Goal: Task Accomplishment & Management: Manage account settings

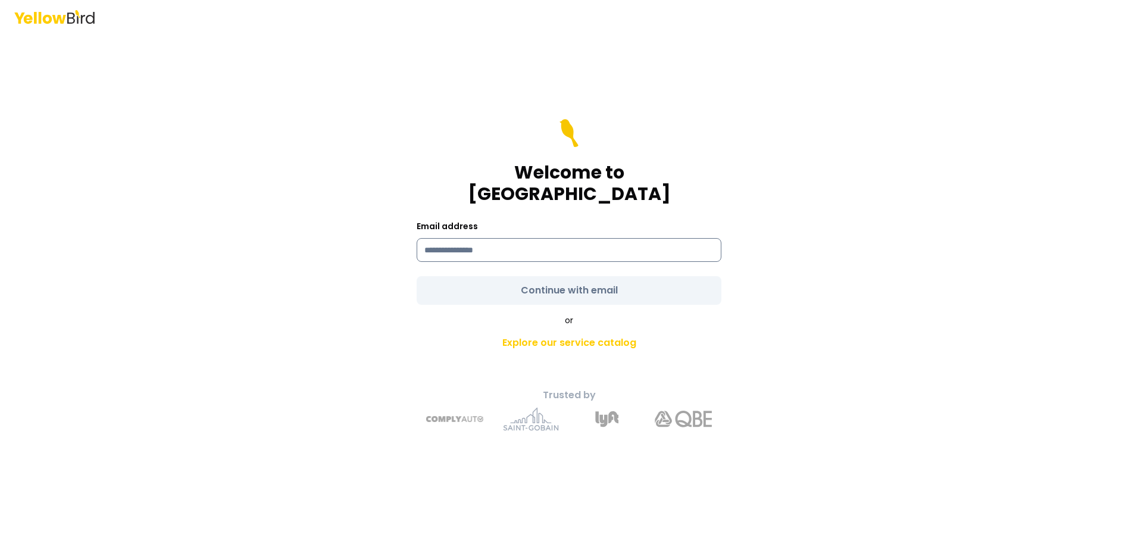
click at [522, 245] on input at bounding box center [569, 250] width 305 height 24
type input "**********"
click at [545, 279] on form "**********" at bounding box center [569, 212] width 305 height 186
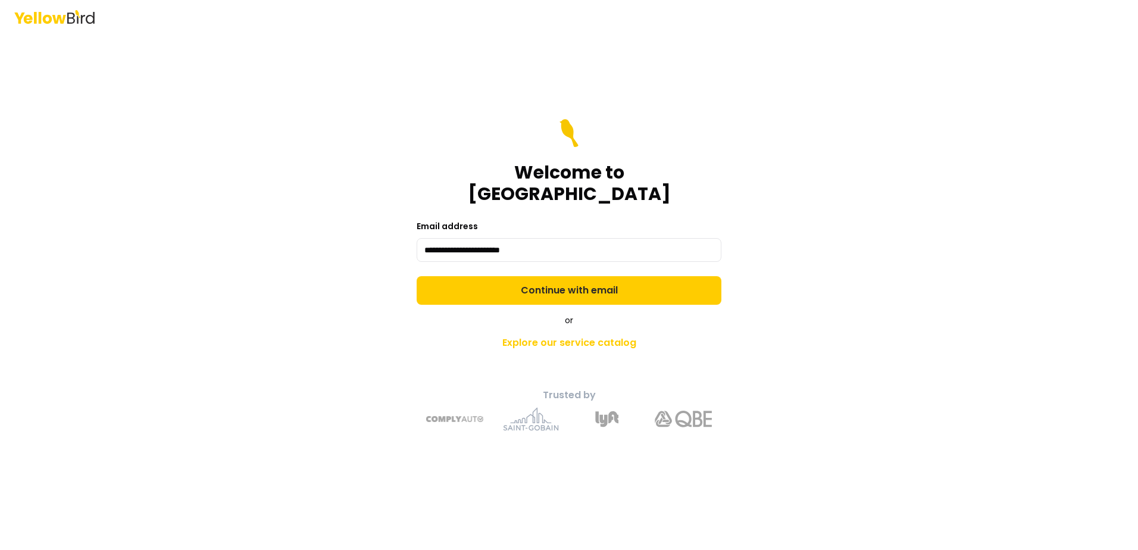
click at [545, 279] on button "Continue with email" at bounding box center [569, 290] width 305 height 29
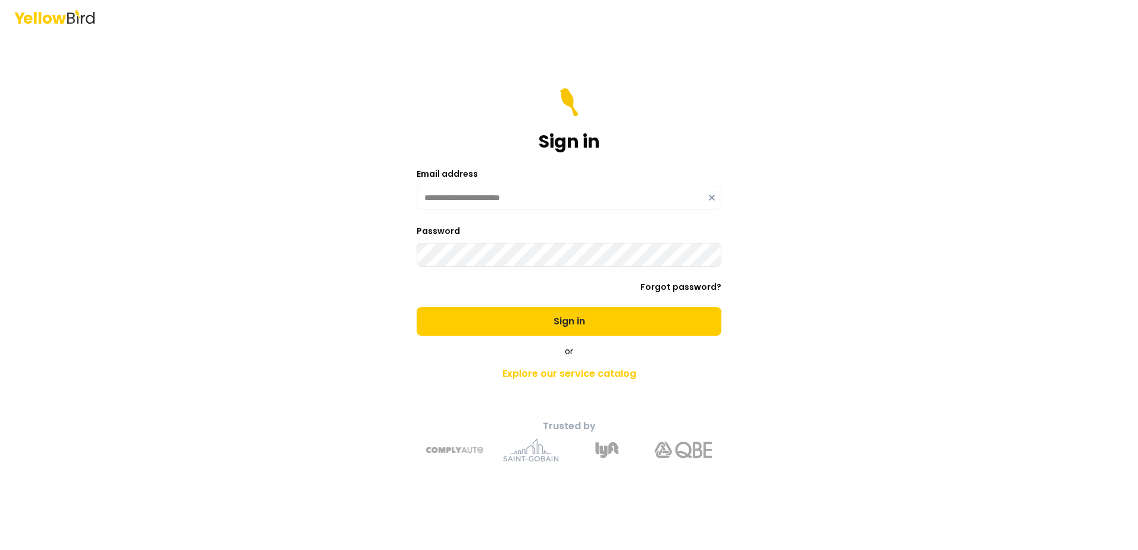
click at [417, 307] on button "Sign in" at bounding box center [569, 321] width 305 height 29
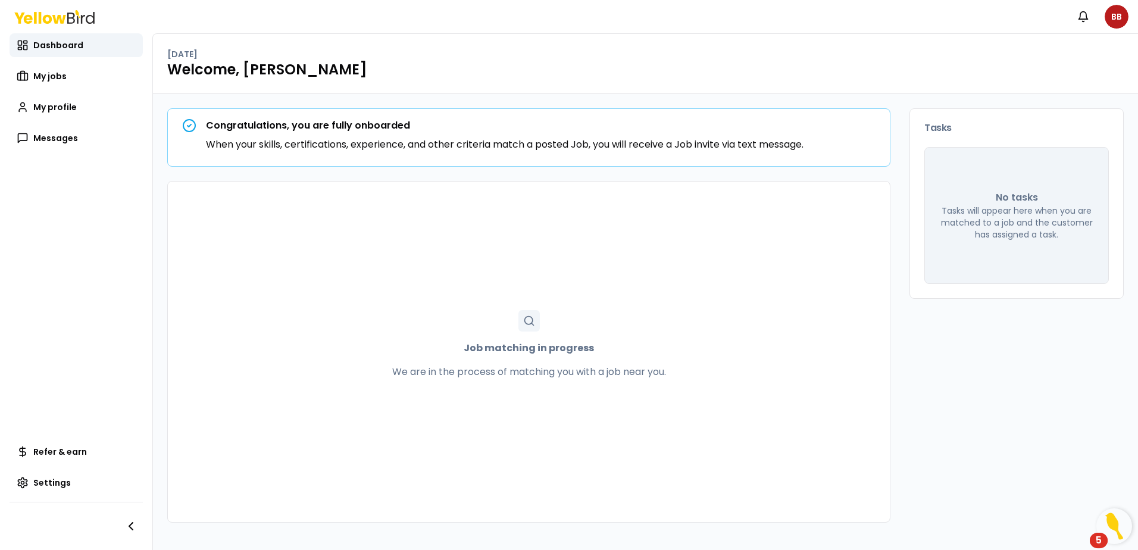
click at [520, 302] on div "Job matching in progress We are in the process of matching you with a job near …" at bounding box center [528, 352] width 723 height 342
click at [516, 320] on div "Job matching in progress We are in the process of matching you with a job near …" at bounding box center [529, 351] width 722 height 83
click at [340, 143] on p "When your skills, certifications, experience, and other criteria match a posted…" at bounding box center [505, 145] width 598 height 14
click at [58, 75] on span "My jobs" at bounding box center [49, 76] width 33 height 12
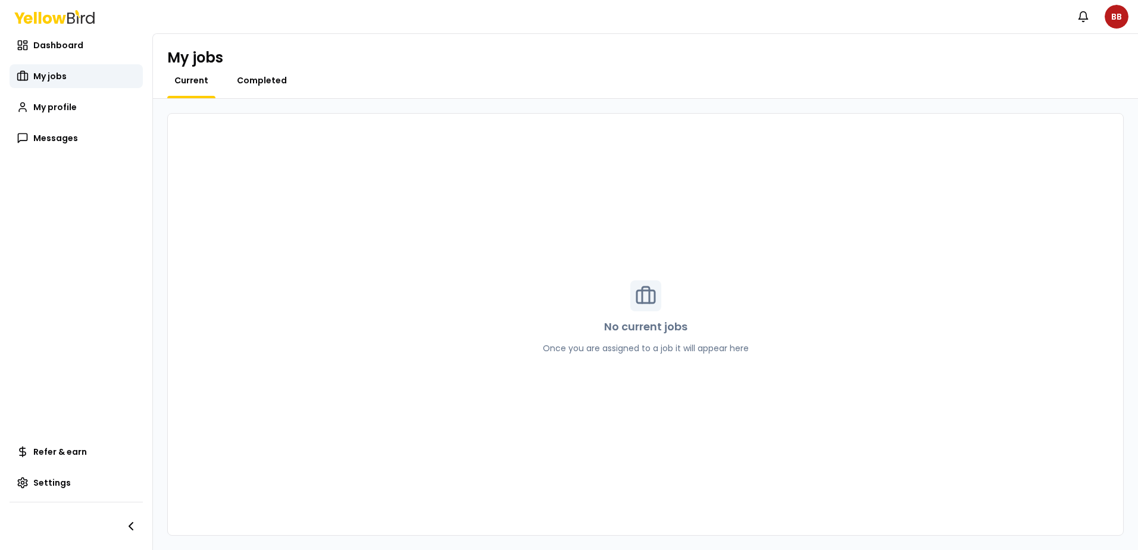
click at [284, 82] on link "Completed" at bounding box center [262, 80] width 64 height 12
click at [201, 82] on span "Current" at bounding box center [191, 80] width 34 height 12
click at [74, 104] on span "My profile" at bounding box center [54, 107] width 43 height 12
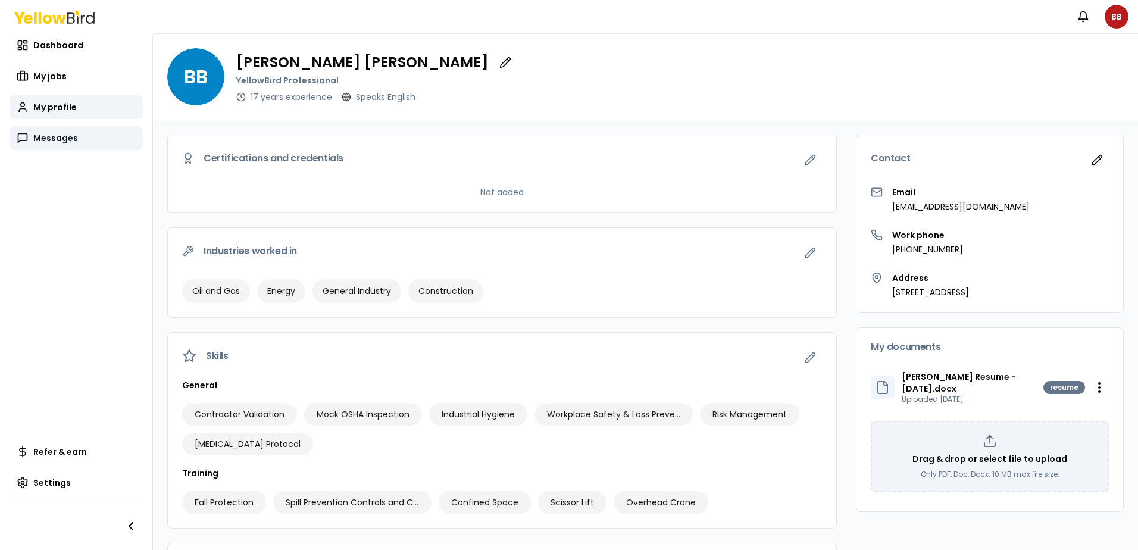
click at [62, 136] on span "Messages" at bounding box center [55, 138] width 45 height 12
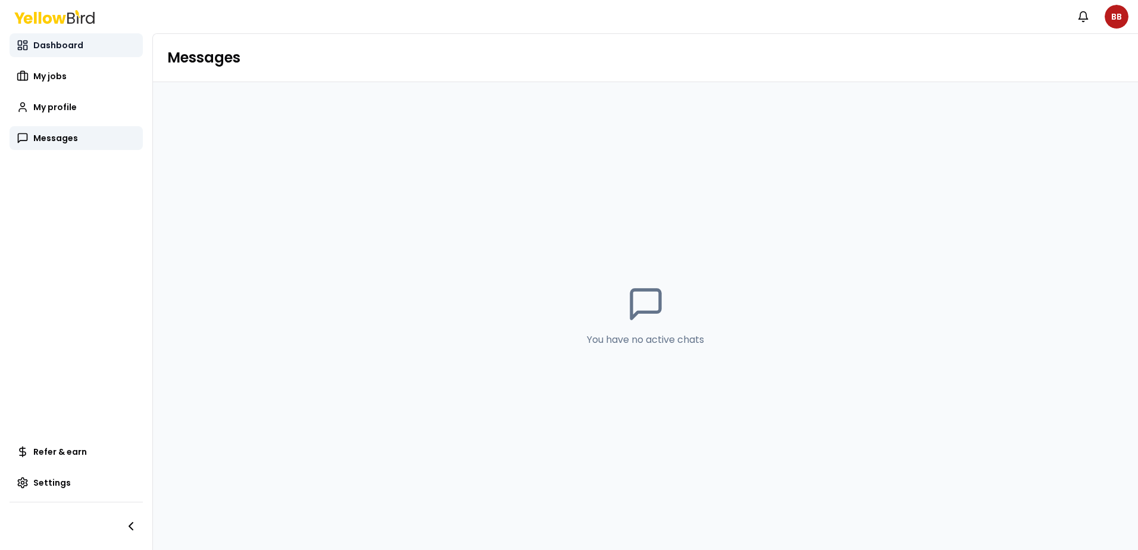
click at [61, 53] on link "Dashboard" at bounding box center [76, 45] width 133 height 24
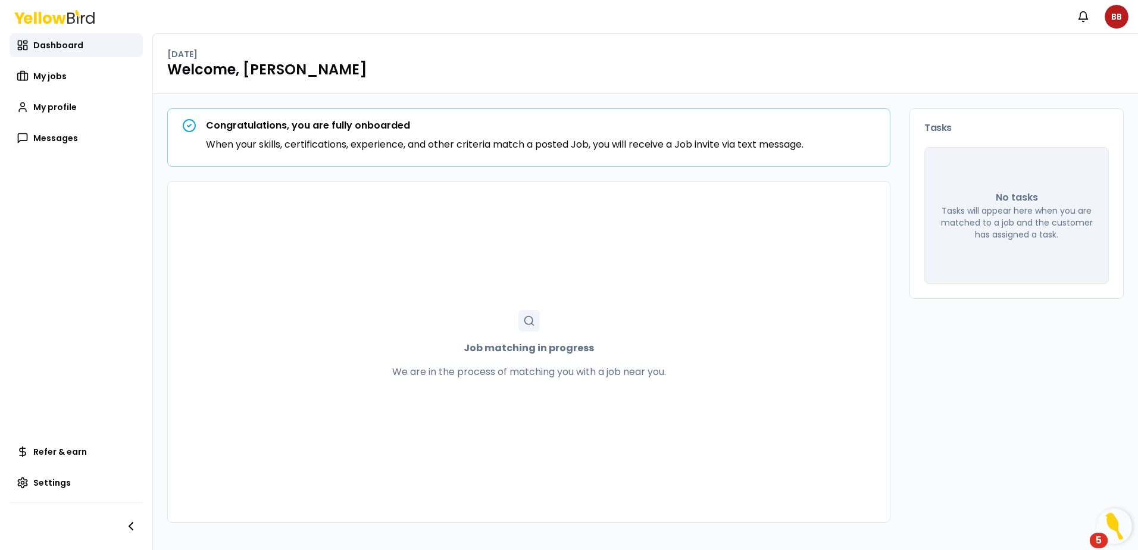
click at [541, 323] on div "Job matching in progress We are in the process of matching you with a job near …" at bounding box center [529, 351] width 722 height 83
drag, startPoint x: 541, startPoint y: 323, endPoint x: 533, endPoint y: 323, distance: 7.7
click at [533, 323] on icon at bounding box center [529, 321] width 12 height 12
